Goal: Complete application form

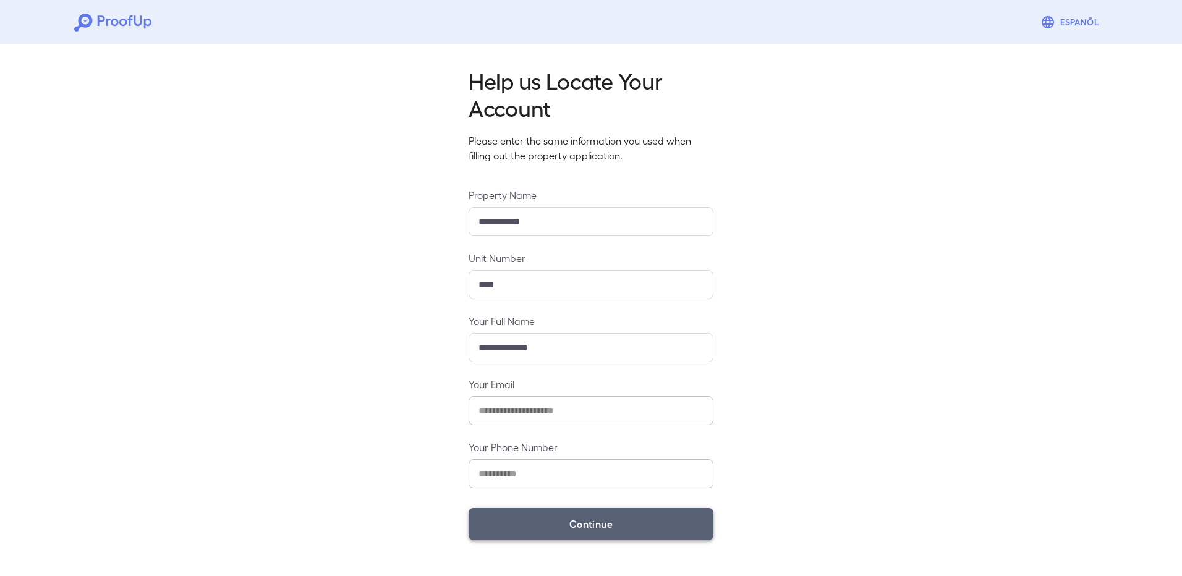
click at [600, 523] on button "Continue" at bounding box center [591, 524] width 245 height 32
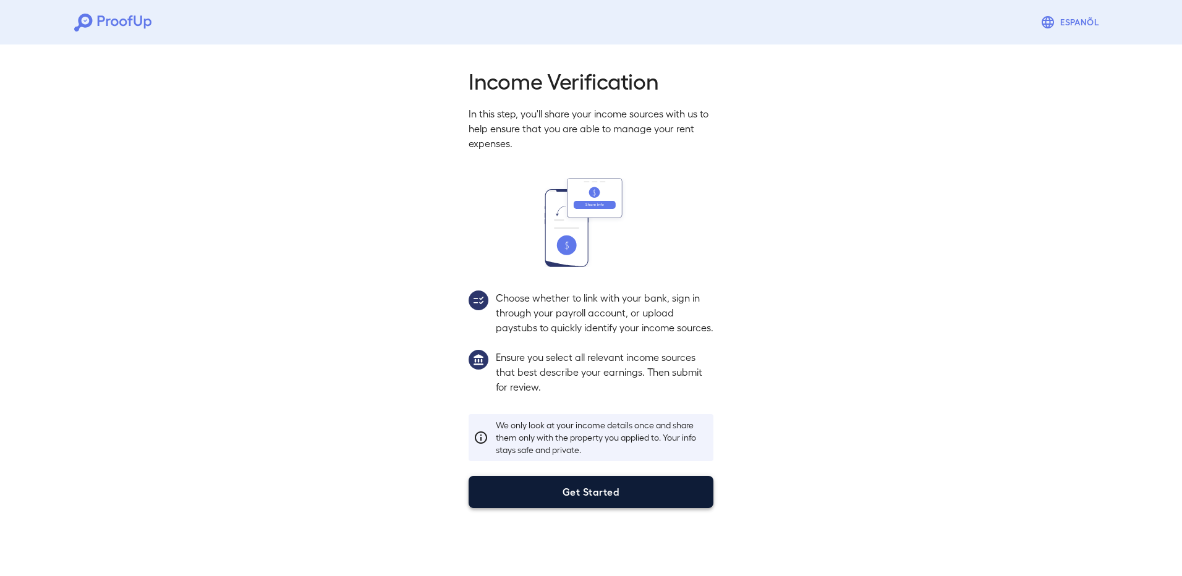
click at [587, 500] on button "Get Started" at bounding box center [591, 492] width 245 height 32
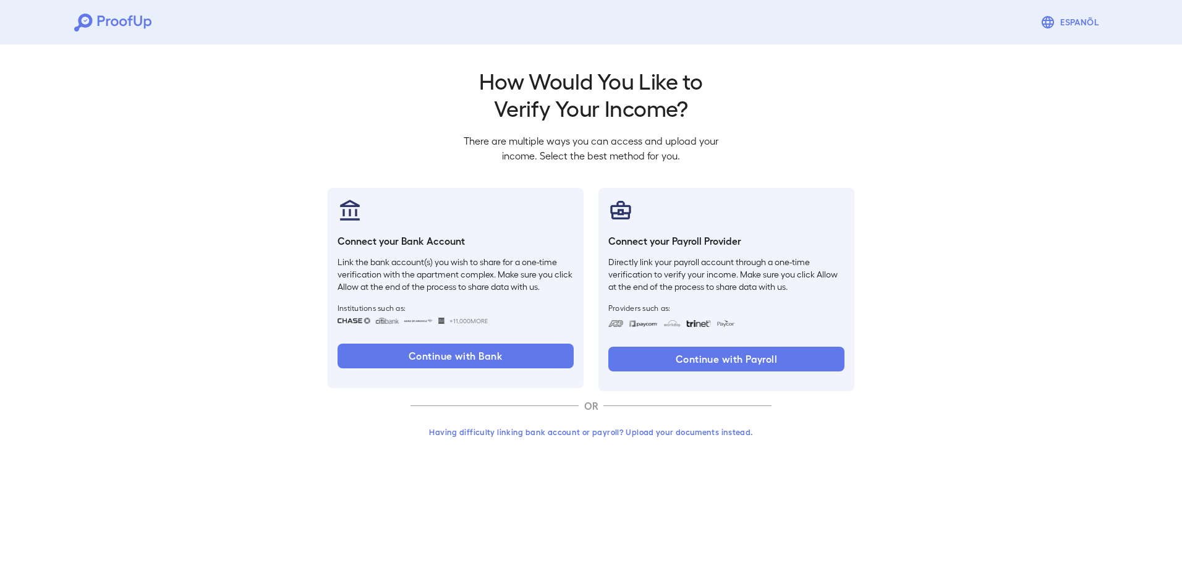
click at [676, 437] on button "Having difficulty linking bank account or payroll? Upload your documents instea…" at bounding box center [591, 432] width 361 height 22
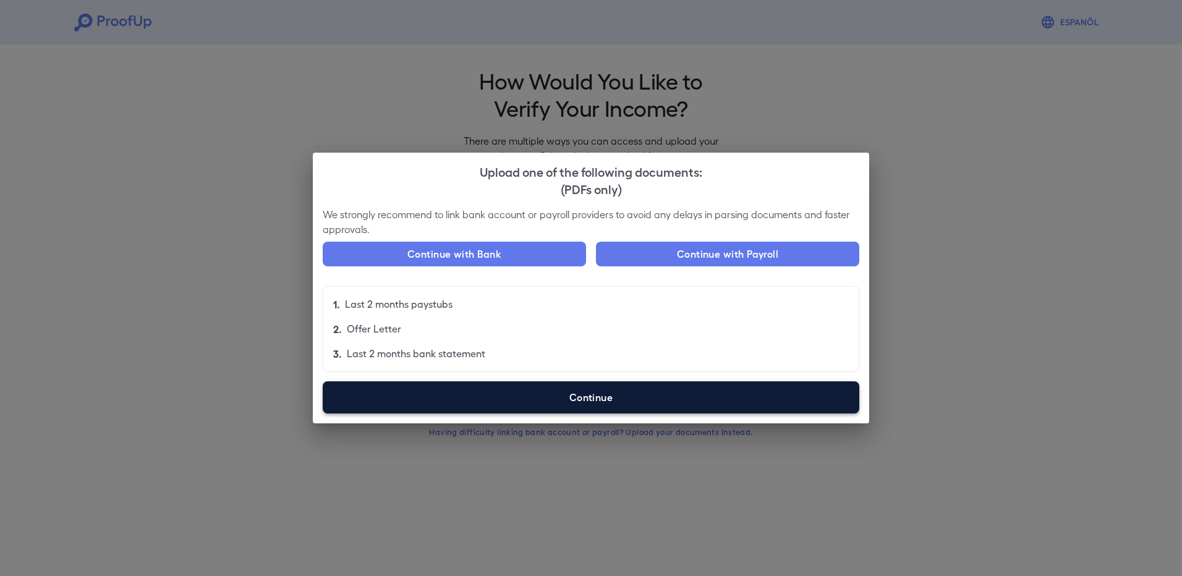
click at [579, 402] on label "Continue" at bounding box center [591, 398] width 537 height 32
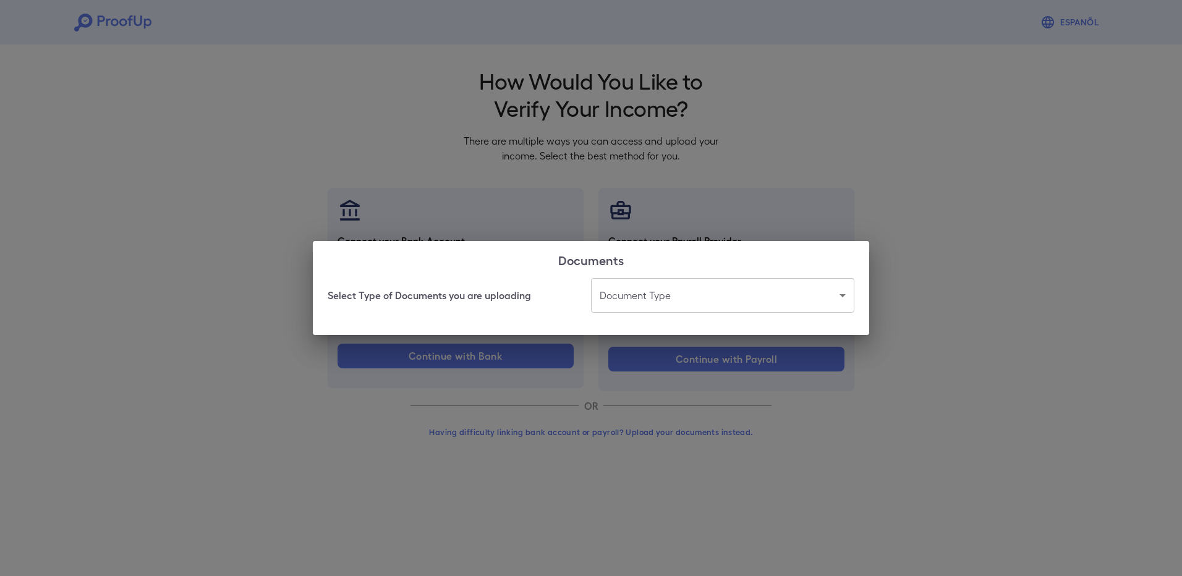
click at [665, 303] on body "Espanõl Go back How Would You Like to Verify Your Income? There are multiple wa…" at bounding box center [591, 236] width 1182 height 472
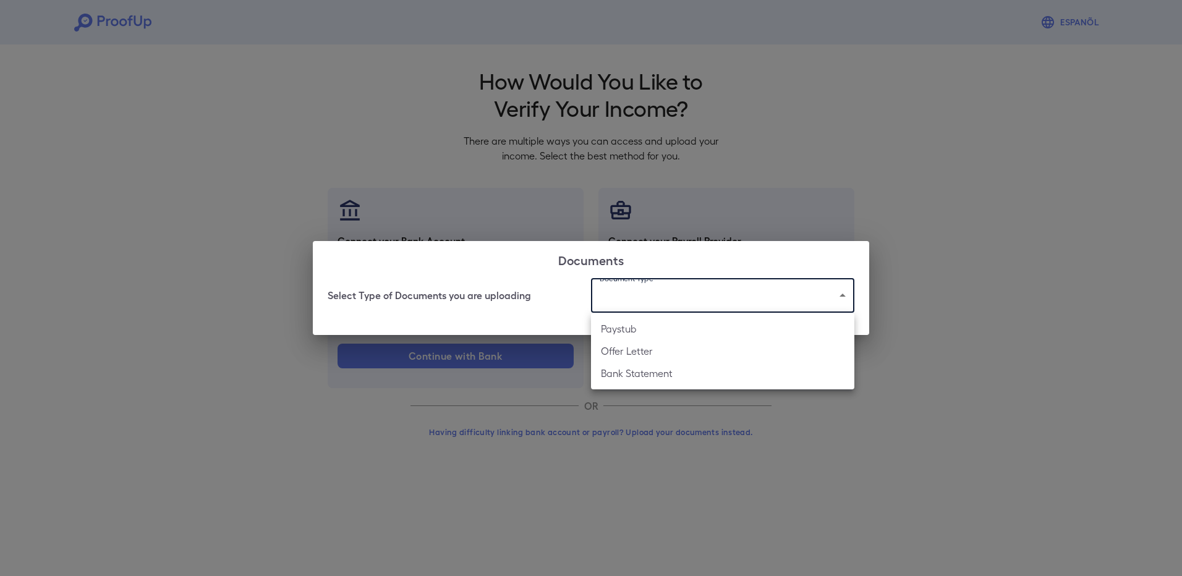
click at [652, 337] on li "Paystub" at bounding box center [722, 329] width 263 height 22
type input "*******"
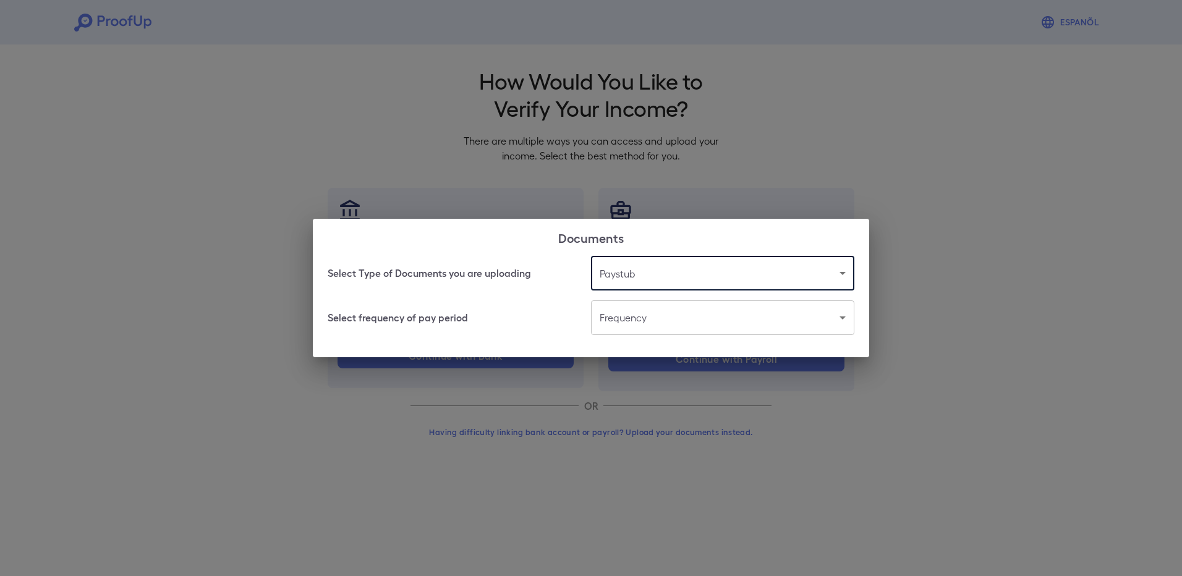
click at [660, 315] on body "Espanõl Go back How Would You Like to Verify Your Income? There are multiple wa…" at bounding box center [591, 236] width 1182 height 472
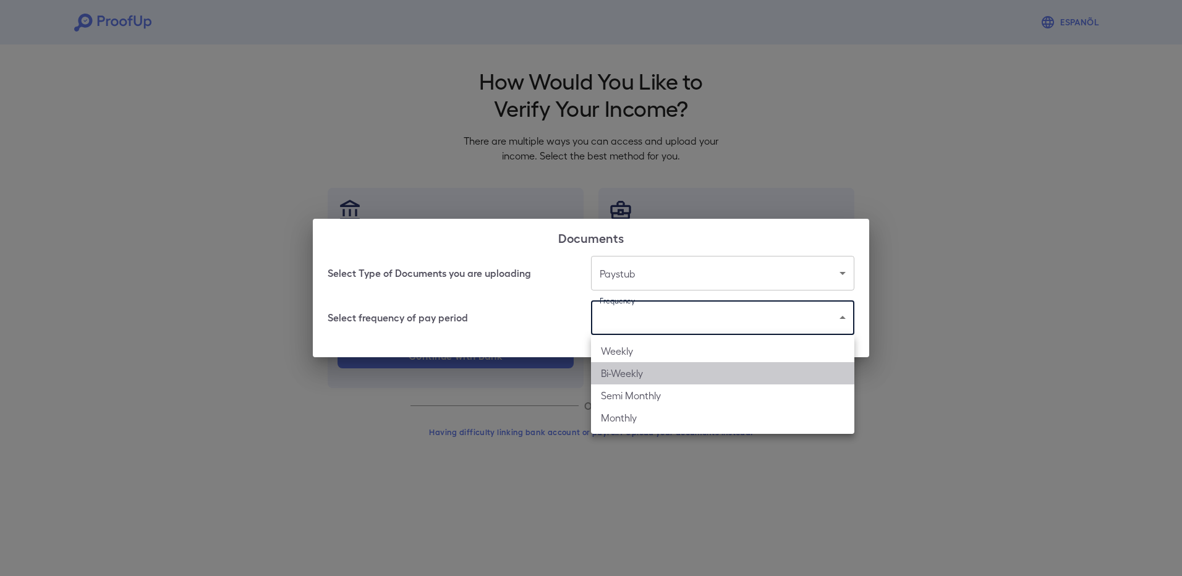
click at [645, 374] on li "Bi-Weekly" at bounding box center [722, 373] width 263 height 22
type input "*********"
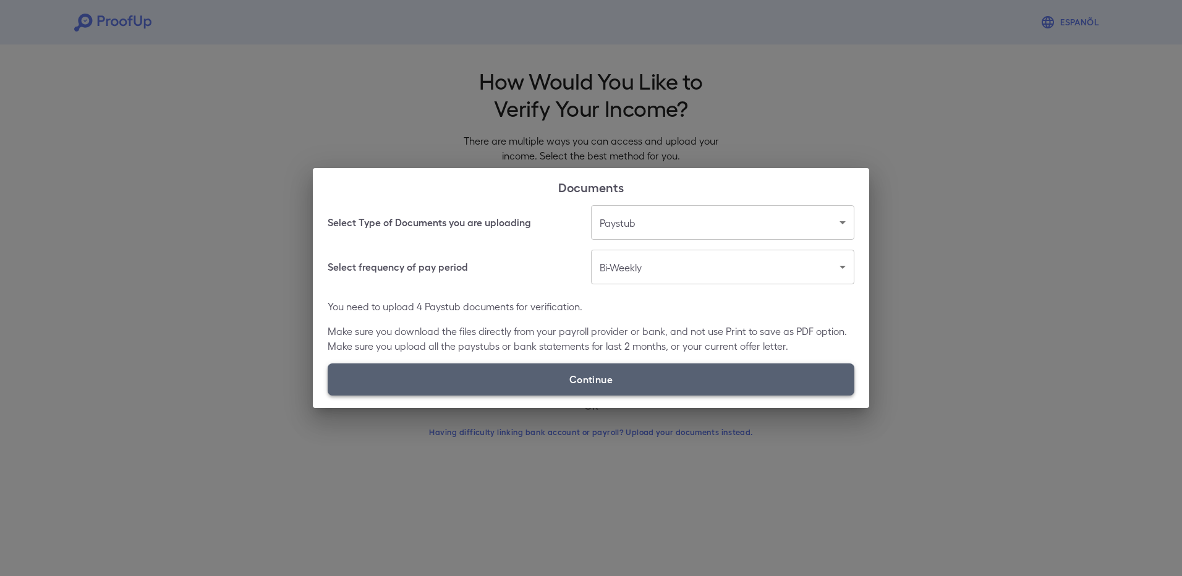
click at [622, 378] on label "Continue" at bounding box center [591, 380] width 527 height 32
click at [328, 395] on input "Continue" at bounding box center [328, 395] width 1 height 1
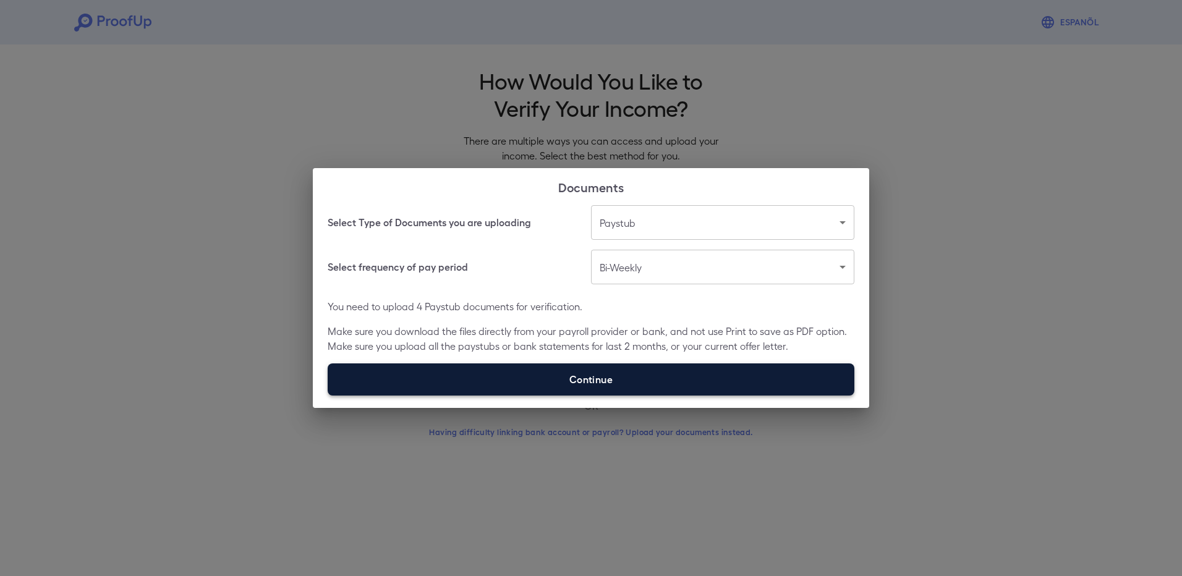
type input "**********"
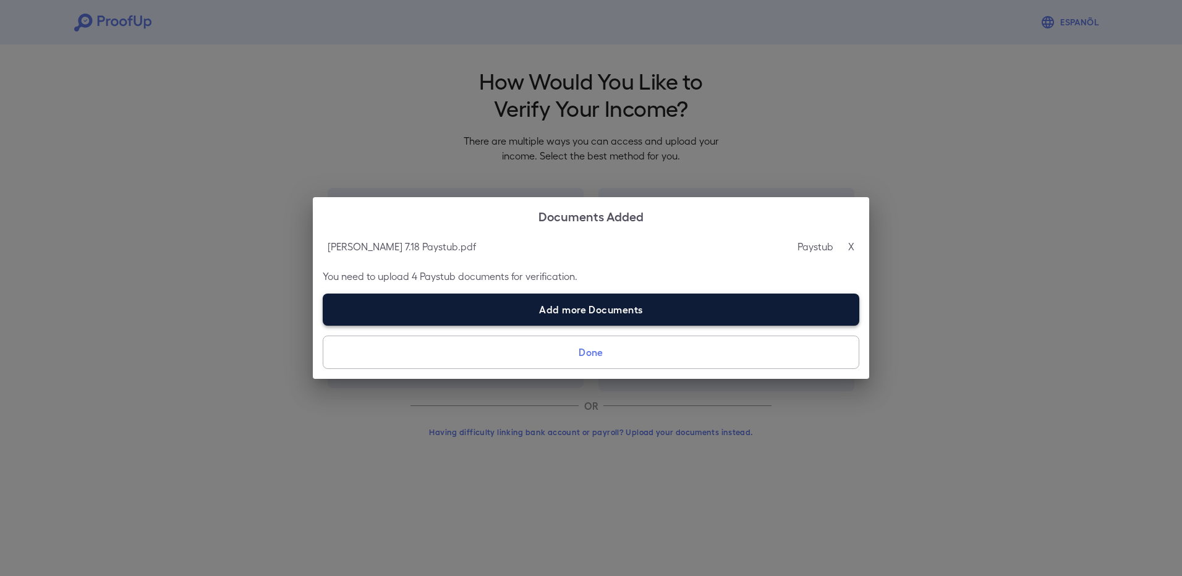
click at [575, 308] on label "Add more Documents" at bounding box center [591, 310] width 537 height 32
click at [323, 325] on input "Add more Documents" at bounding box center [323, 325] width 1 height 1
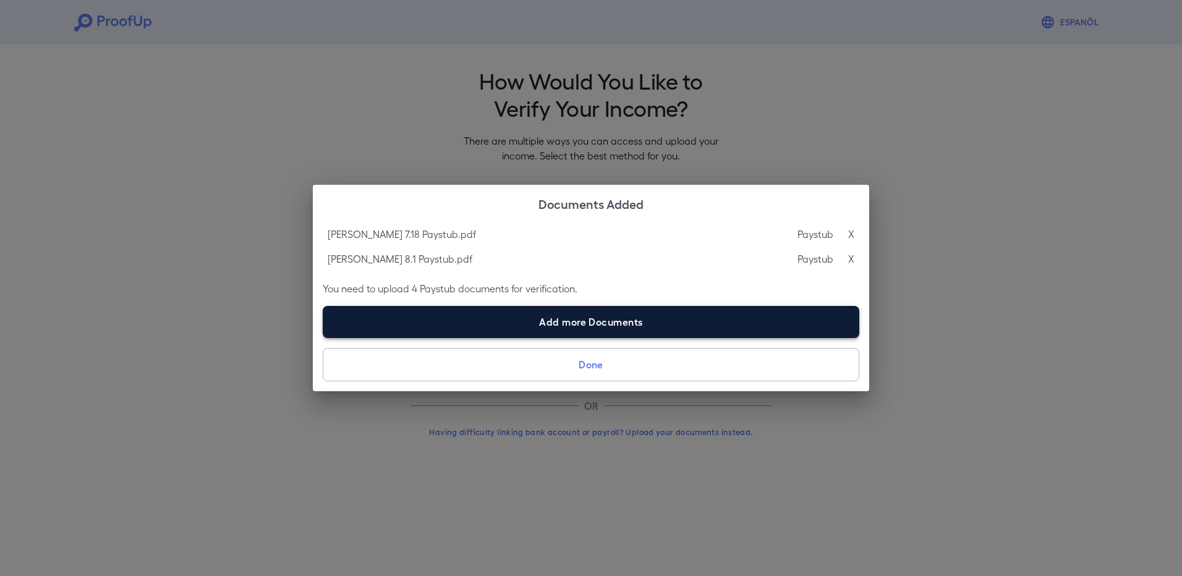
click at [552, 327] on label "Add more Documents" at bounding box center [591, 322] width 537 height 32
click at [323, 338] on input "Add more Documents" at bounding box center [323, 338] width 1 height 1
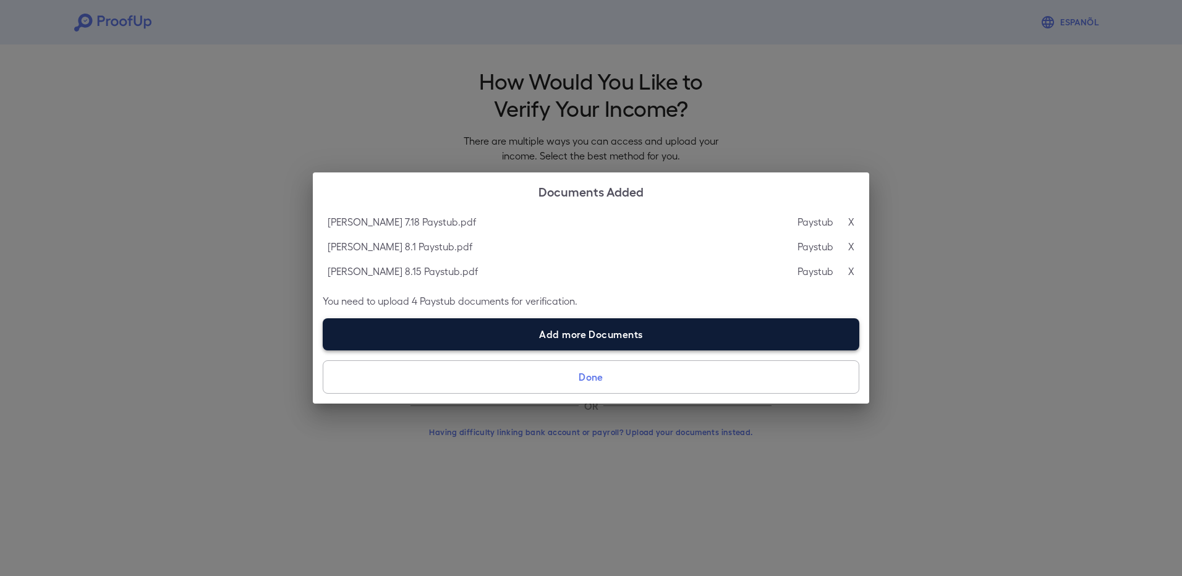
click at [545, 332] on label "Add more Documents" at bounding box center [591, 334] width 537 height 32
click at [323, 350] on input "Add more Documents" at bounding box center [323, 350] width 1 height 1
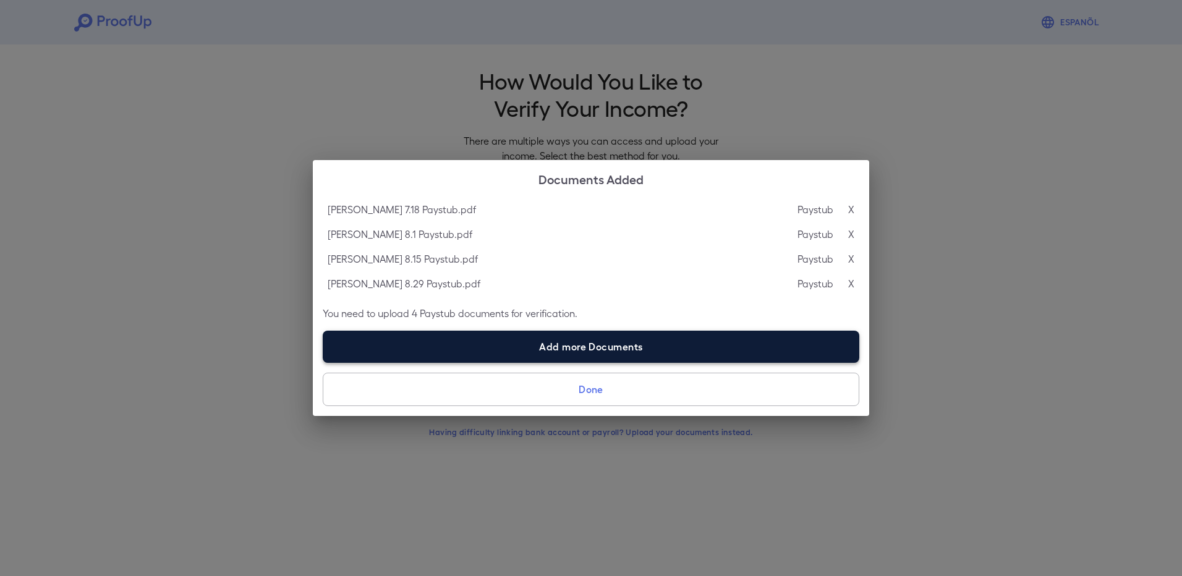
click at [565, 344] on label "Add more Documents" at bounding box center [591, 347] width 537 height 32
click at [323, 362] on input "Add more Documents" at bounding box center [323, 362] width 1 height 1
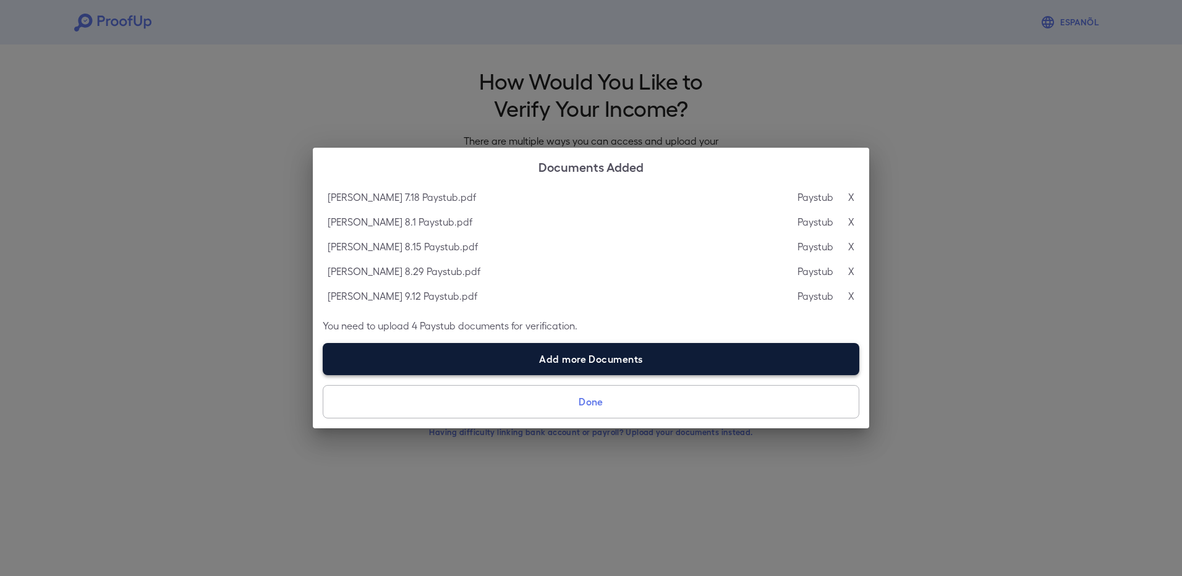
click at [536, 357] on label "Add more Documents" at bounding box center [591, 359] width 537 height 32
click at [323, 375] on input "Add more Documents" at bounding box center [323, 375] width 1 height 1
type input "**********"
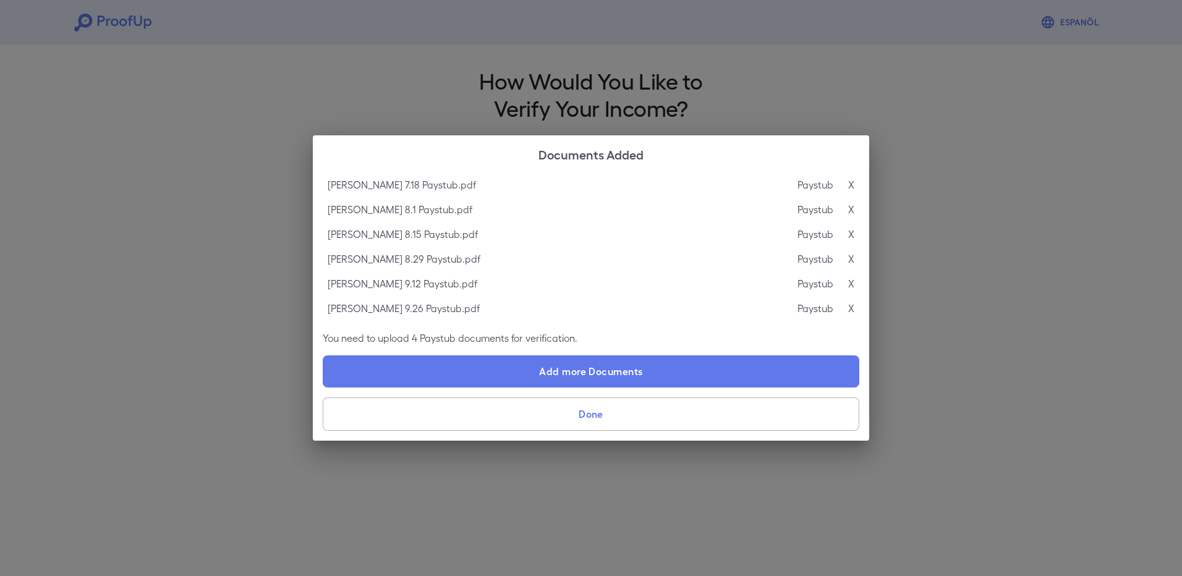
click at [596, 404] on button "Done" at bounding box center [591, 414] width 537 height 33
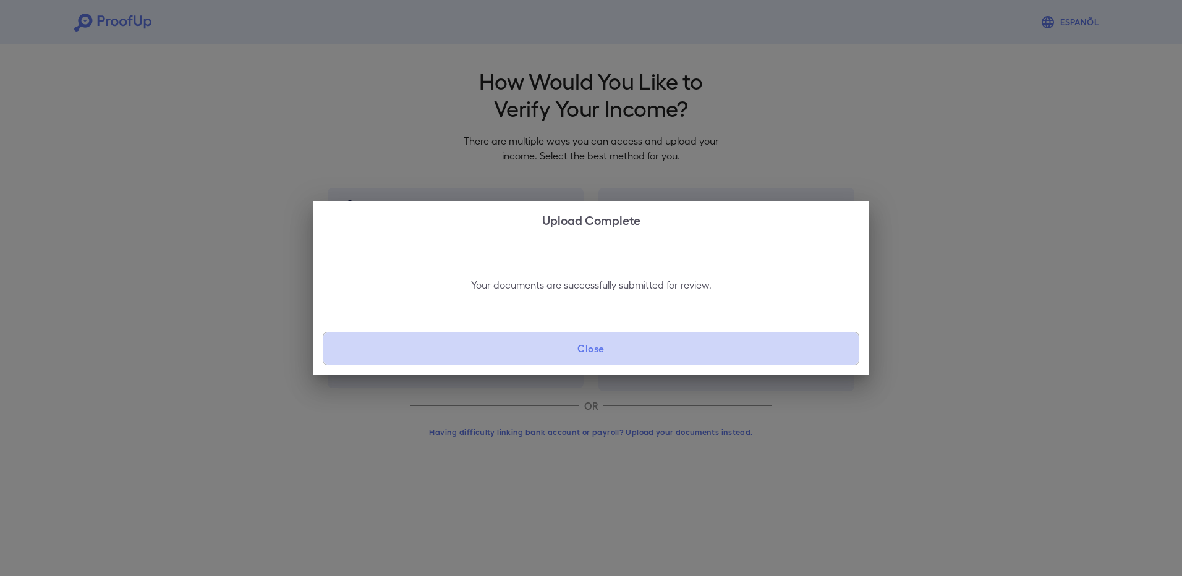
click at [618, 347] on button "Close" at bounding box center [591, 348] width 537 height 33
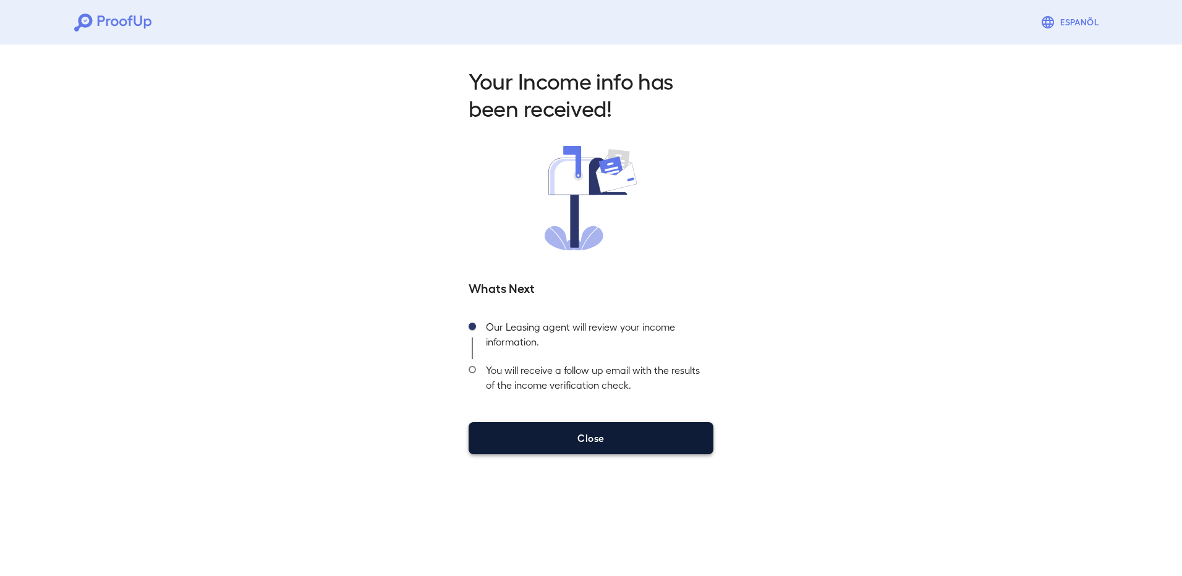
click at [591, 438] on button "Close" at bounding box center [591, 438] width 245 height 32
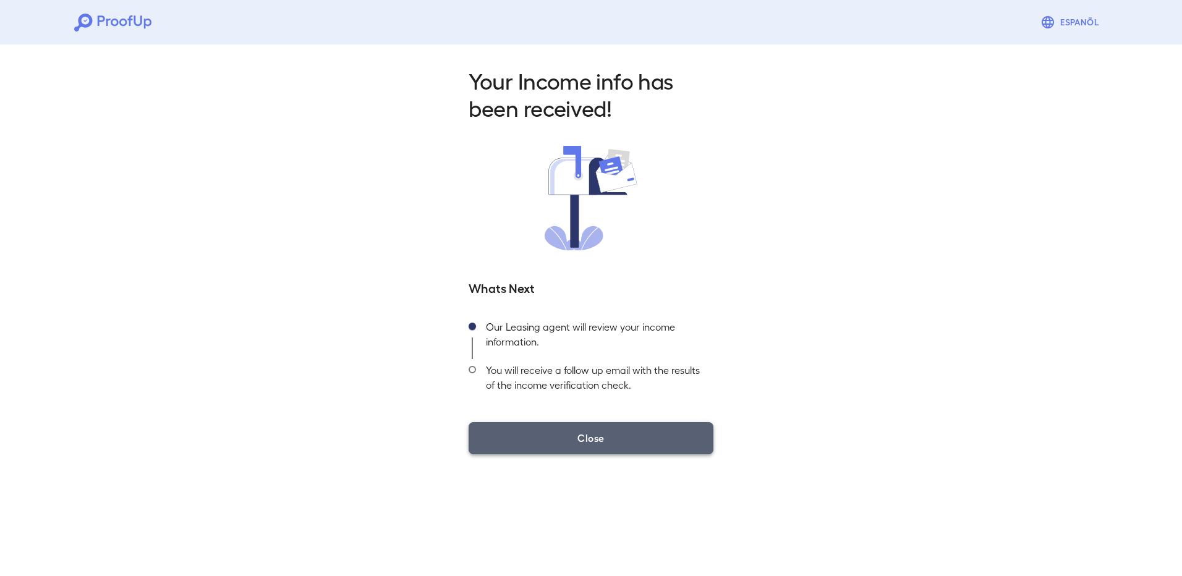
click at [584, 434] on button "Close" at bounding box center [591, 438] width 245 height 32
click at [631, 434] on button "Close" at bounding box center [591, 438] width 245 height 32
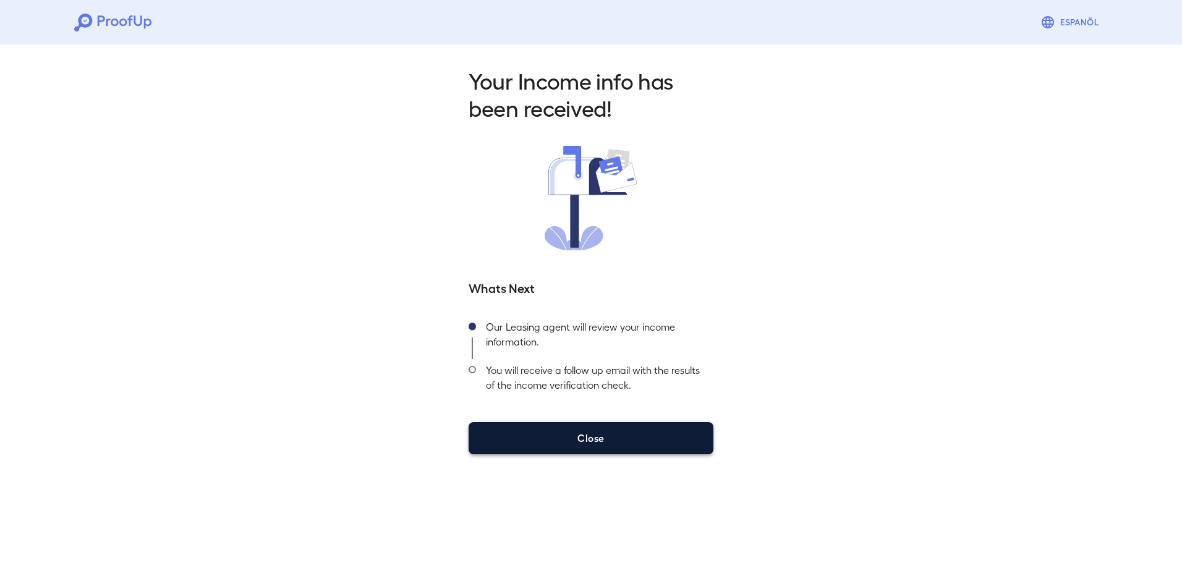
click at [631, 434] on button "Close" at bounding box center [591, 438] width 245 height 32
